Goal: Transaction & Acquisition: Purchase product/service

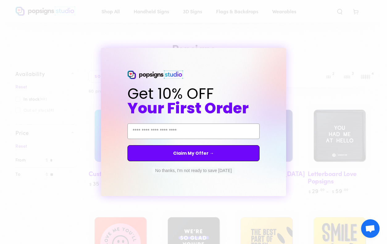
scroll to position [241, 0]
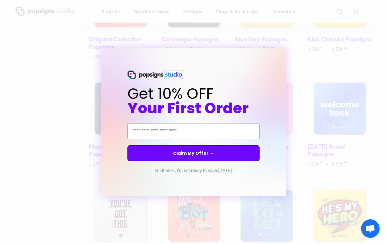
click at [283, 54] on form "Get 10% OFF Your First Order Email Address Claim My Offer → No thanks, I'm not …" at bounding box center [193, 122] width 185 height 148
click at [220, 172] on button "No thanks, I'm not ready to save [DATE]" at bounding box center [193, 170] width 83 height 6
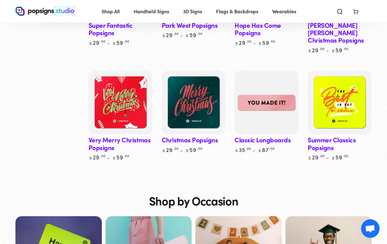
scroll to position [1522, 0]
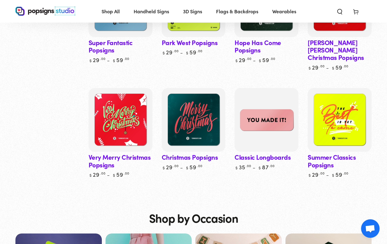
click at [270, 127] on img at bounding box center [266, 120] width 66 height 66
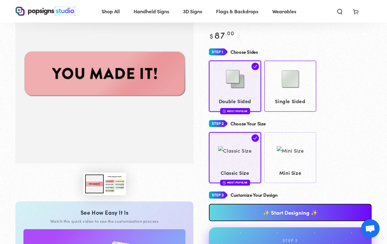
scroll to position [63, 0]
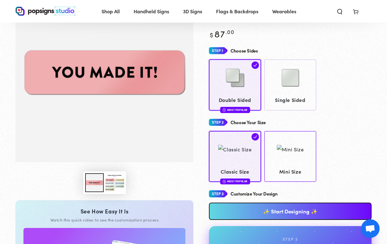
click at [285, 152] on img at bounding box center [289, 149] width 27 height 9
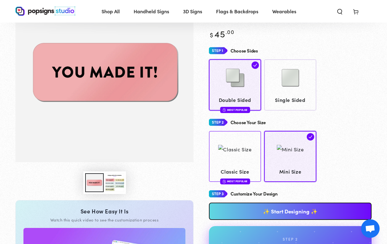
click at [210, 153] on link "Classic Size Most Popular" at bounding box center [235, 156] width 52 height 51
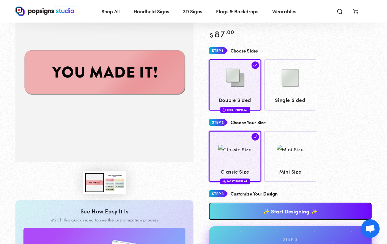
click at [110, 184] on button "Load image 3 in gallery view" at bounding box center [114, 182] width 18 height 19
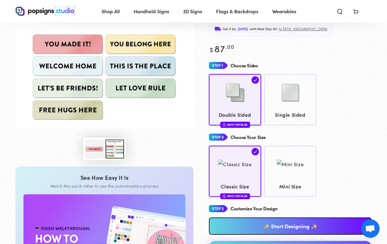
scroll to position [20, 0]
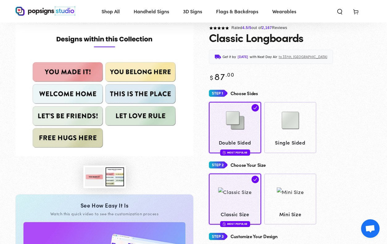
click at [98, 179] on button "Load image 1 in gallery view" at bounding box center [94, 176] width 18 height 19
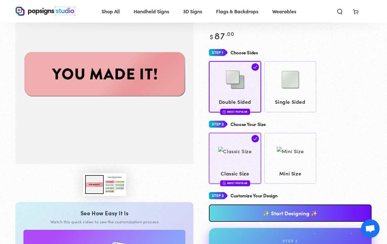
scroll to position [110, 0]
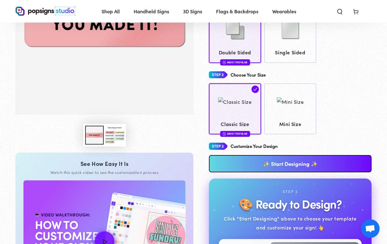
click at [262, 164] on link "✨ Start Designing ✨" at bounding box center [290, 163] width 162 height 17
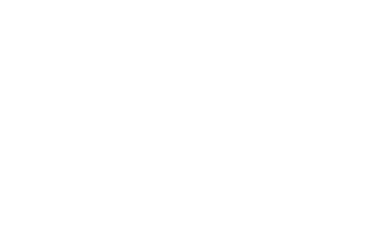
scroll to position [0, 0]
type textarea "An ancient tree with a door leading to a magical world"
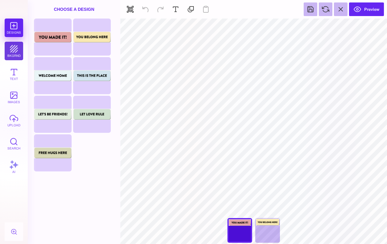
click at [16, 50] on button "bkgrnd" at bounding box center [14, 51] width 18 height 18
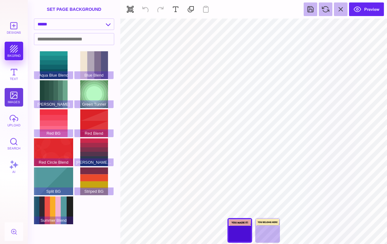
click at [15, 98] on button "images" at bounding box center [14, 97] width 18 height 18
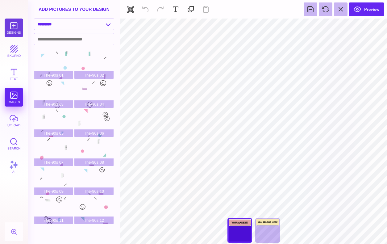
click at [13, 27] on button "Designs" at bounding box center [14, 27] width 18 height 18
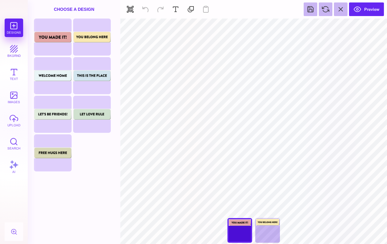
type input "#000000"
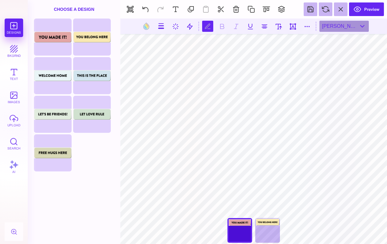
type textarea "*"
type textarea "*******"
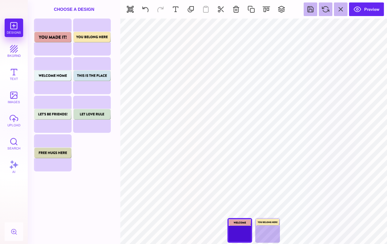
type input "#E4A5A5"
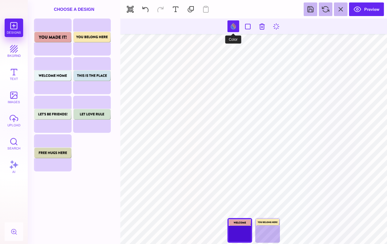
click at [232, 28] on button at bounding box center [233, 26] width 12 height 12
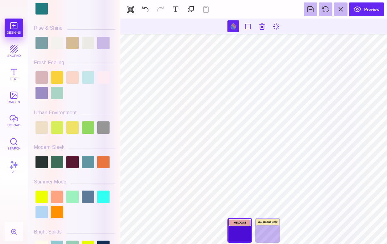
scroll to position [233, 0]
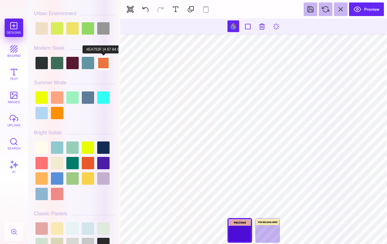
click at [104, 66] on div at bounding box center [103, 63] width 12 height 12
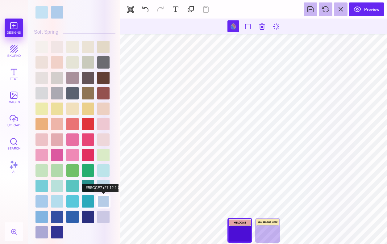
scroll to position [1030, 0]
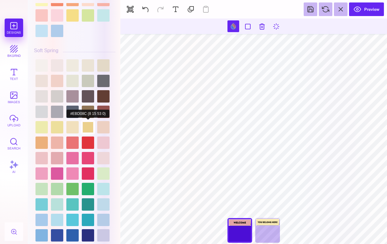
click at [92, 127] on div at bounding box center [88, 127] width 12 height 12
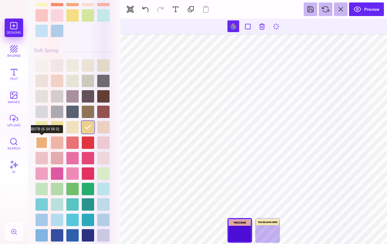
click at [44, 142] on div at bounding box center [41, 142] width 12 height 12
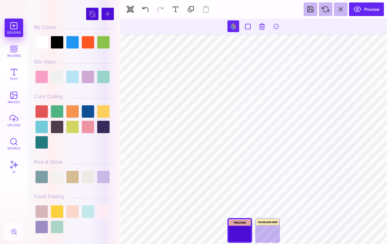
scroll to position [0, 0]
click at [109, 14] on div at bounding box center [107, 14] width 12 height 12
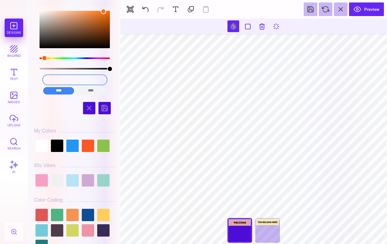
click at [68, 81] on input "#FB7417" at bounding box center [74, 79] width 63 height 9
paste input "#D48C12"
click at [69, 78] on input "##D48C12FB7417" at bounding box center [74, 79] width 63 height 9
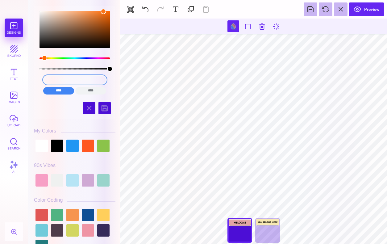
paste input "D48C12"
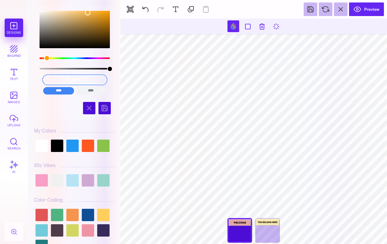
drag, startPoint x: 103, startPoint y: 17, endPoint x: 87, endPoint y: 13, distance: 16.4
click at [87, 13] on div "color picker dialog" at bounding box center [88, 13] width 6 height 6
click at [86, 76] on input "#F2B44C" at bounding box center [74, 79] width 63 height 9
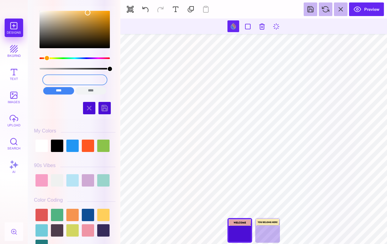
paste input "D48C12"
type input "#D48C12"
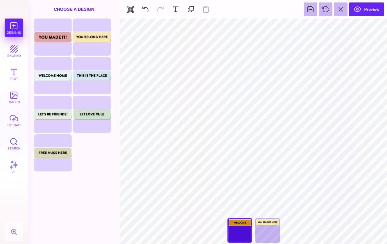
type input "#000000"
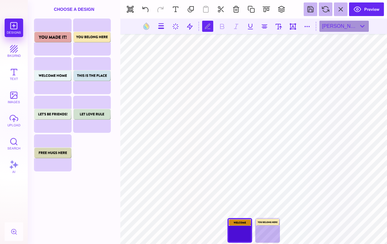
scroll to position [0, 0]
click at [147, 26] on button at bounding box center [146, 26] width 12 height 12
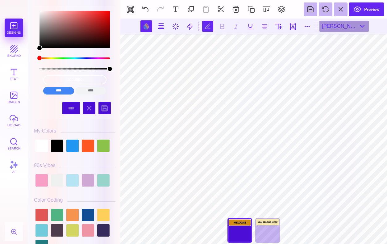
scroll to position [0, 1]
click at [42, 144] on div at bounding box center [41, 145] width 12 height 12
click at [57, 177] on div at bounding box center [57, 180] width 12 height 12
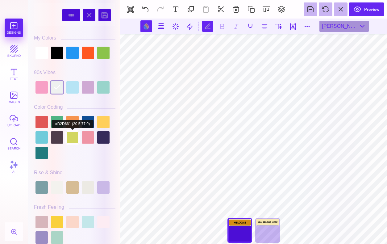
scroll to position [103, 0]
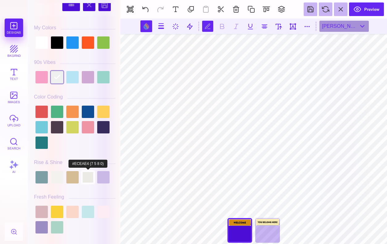
click at [89, 173] on div at bounding box center [88, 177] width 12 height 12
type input "#ECEAE4"
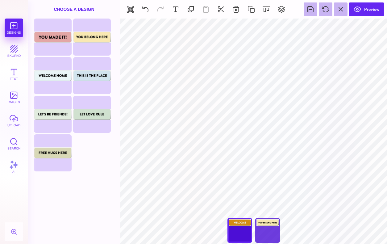
click at [268, 224] on div "You Belong Here" at bounding box center [267, 230] width 25 height 25
click at [240, 229] on div "You Made It!" at bounding box center [239, 230] width 25 height 25
type input "****"
click at [17, 119] on button "upload" at bounding box center [14, 120] width 18 height 18
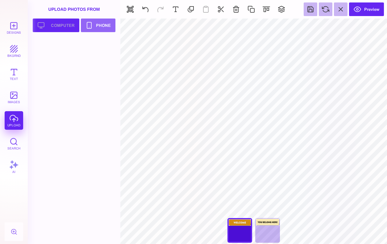
click at [61, 28] on button "Upload your artwork Computer" at bounding box center [56, 25] width 47 height 14
